Goal: Use online tool/utility: Utilize a website feature to perform a specific function

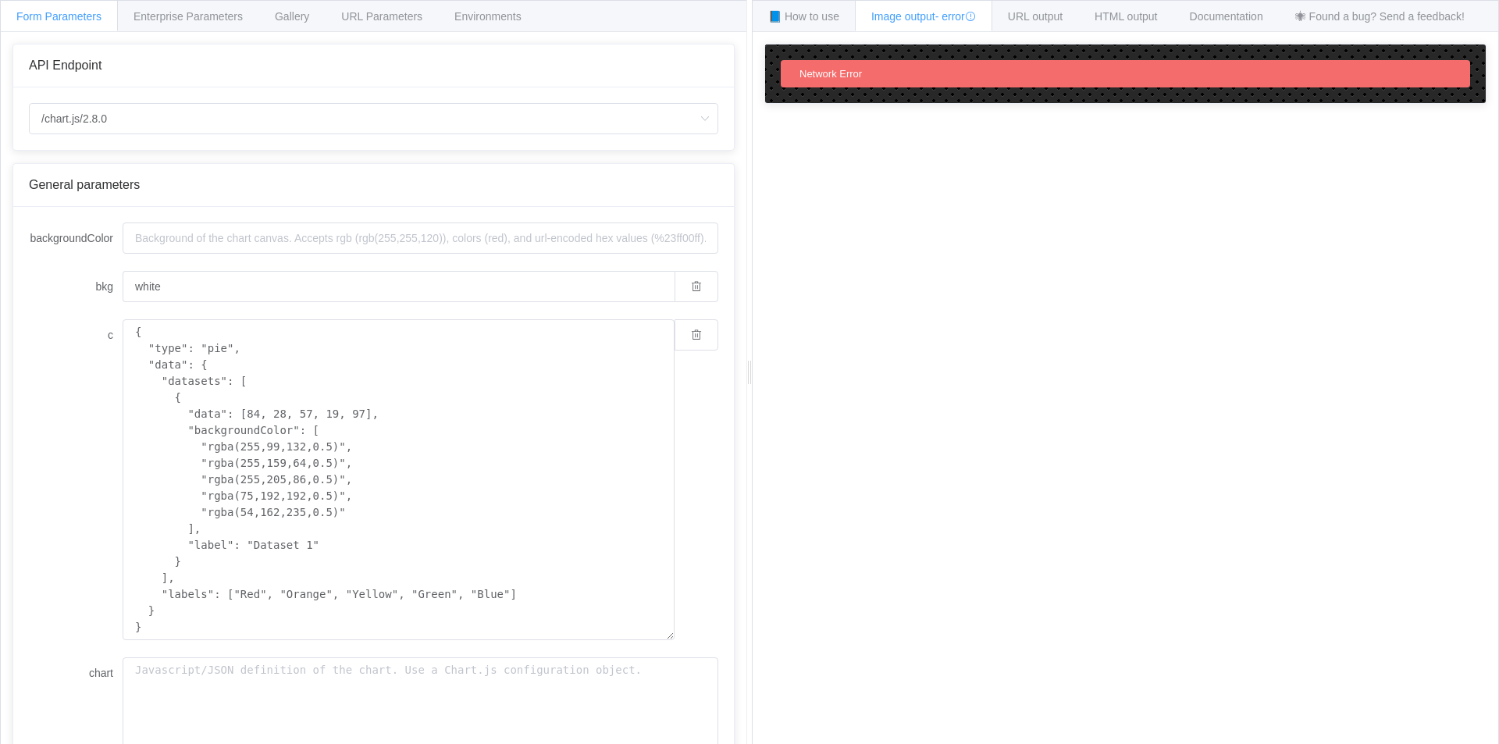
click at [194, 79] on div "API Endpoint" at bounding box center [373, 65] width 720 height 43
click at [965, 66] on div "Network Error" at bounding box center [1125, 73] width 689 height 27
click at [201, 446] on textarea "{ "type": "pie", "data": { "datasets": [ { "data": [84, 28, 57, 19, 97], "backg…" at bounding box center [399, 479] width 552 height 321
click at [187, 228] on input "backgroundColor" at bounding box center [421, 237] width 596 height 31
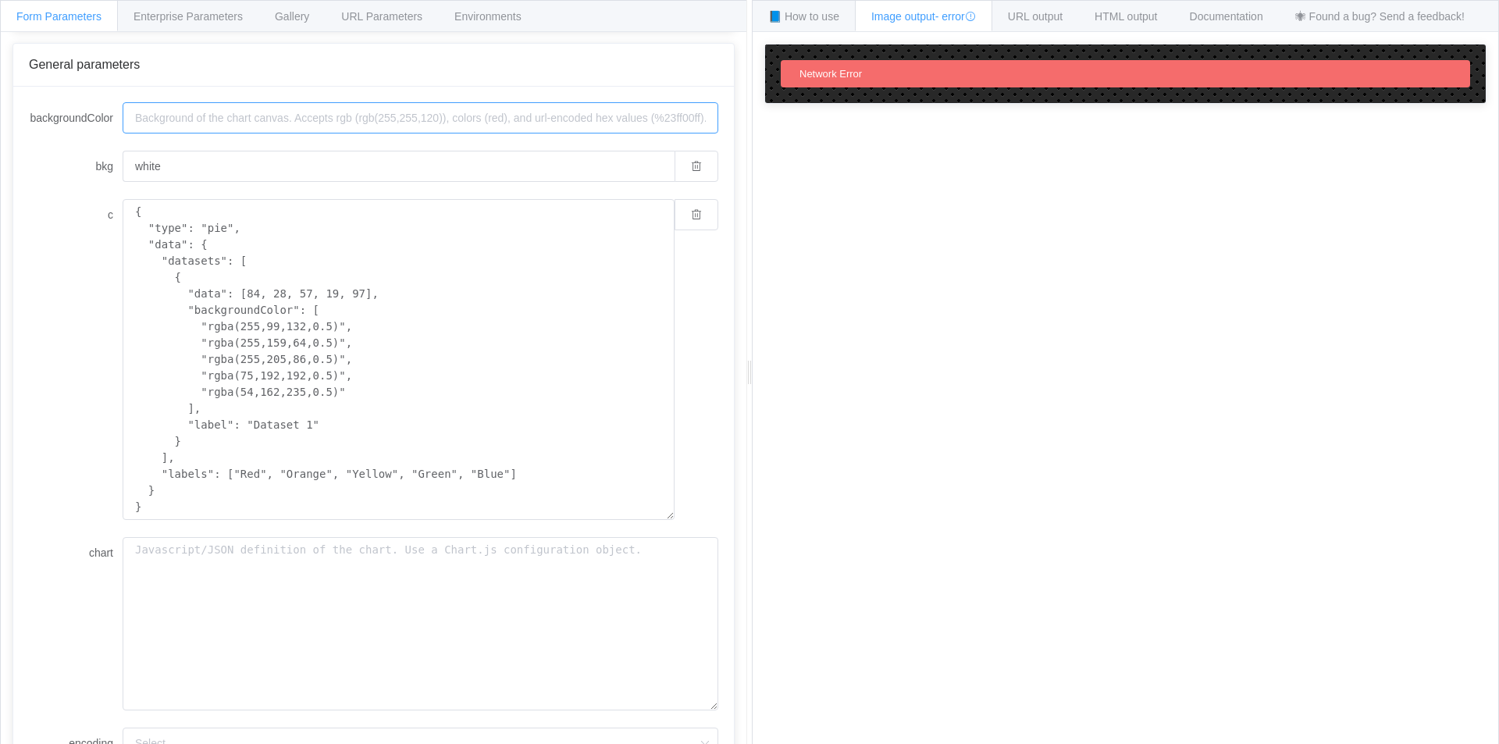
scroll to position [253, 0]
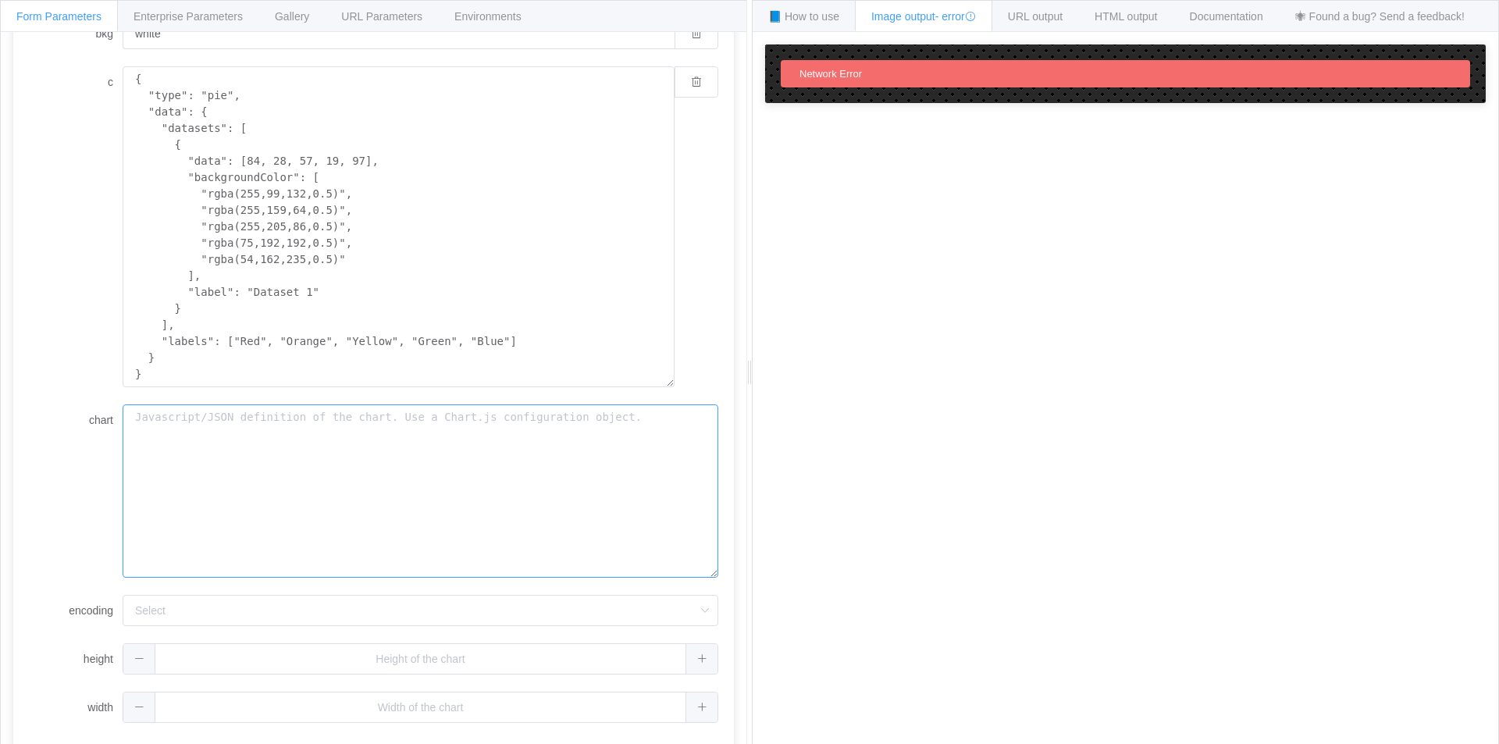
click at [312, 436] on textarea "chart" at bounding box center [421, 490] width 596 height 173
type textarea "dasdas"
drag, startPoint x: 962, startPoint y: 183, endPoint x: 985, endPoint y: 158, distance: 34.2
click at [963, 184] on div "How to maximize Image Charts in 3 steps Read the step-by-[PERSON_NAME] to the I…" at bounding box center [1124, 400] width 745 height 736
click at [1049, 21] on span "URL output" at bounding box center [1035, 16] width 55 height 12
